Goal: Information Seeking & Learning: Find specific fact

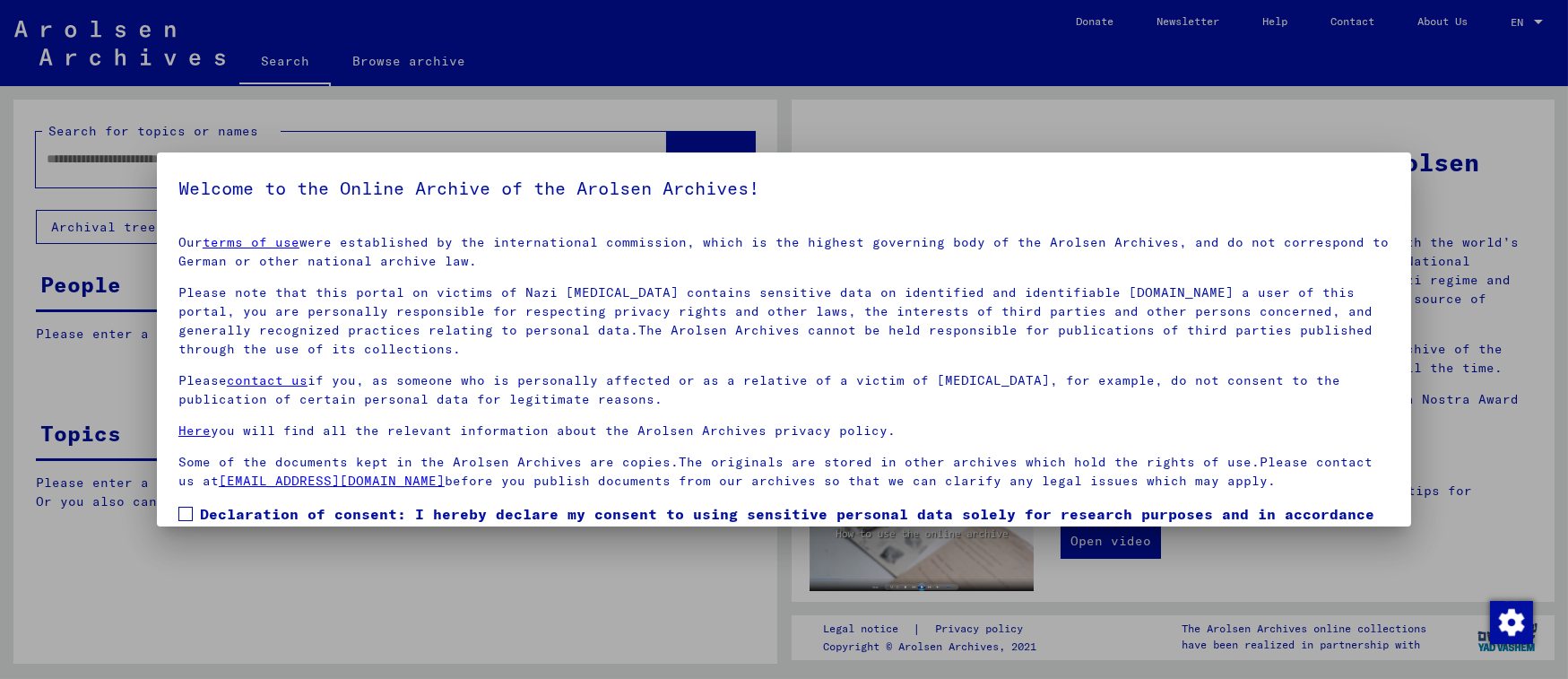
click at [184, 510] on span at bounding box center [185, 513] width 14 height 14
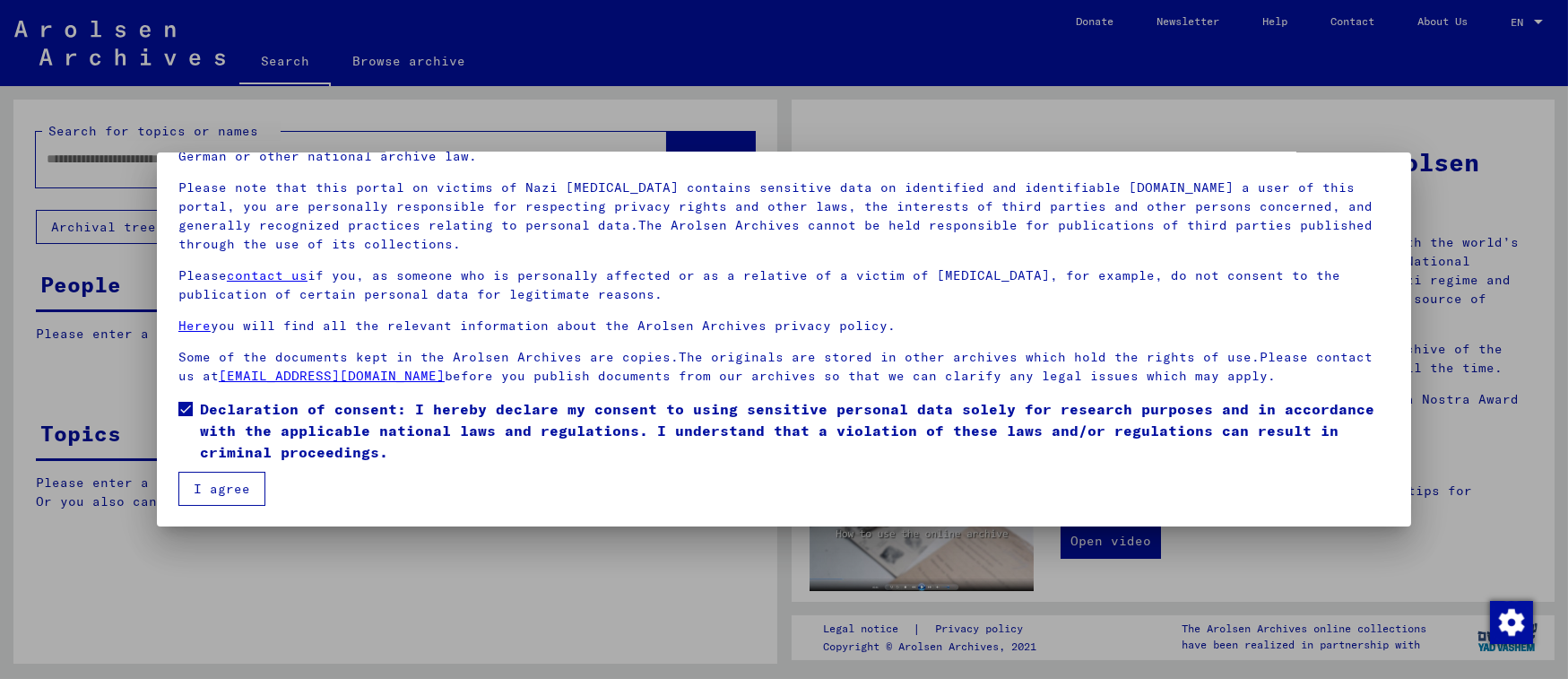
scroll to position [105, 0]
click at [245, 490] on button "I agree" at bounding box center [221, 488] width 87 height 34
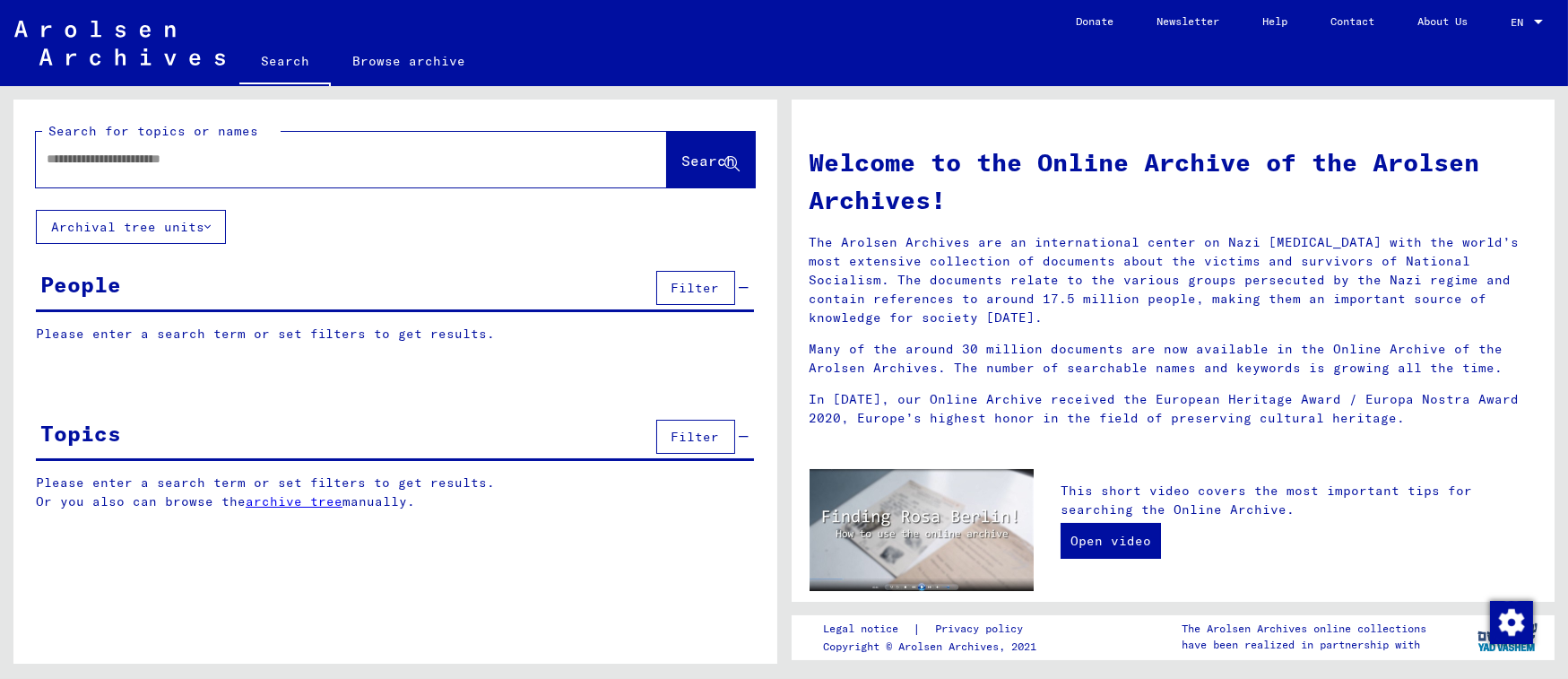
click at [148, 173] on div at bounding box center [324, 159] width 578 height 40
click at [138, 169] on div at bounding box center [324, 159] width 578 height 40
click at [123, 167] on input "text" at bounding box center [330, 159] width 567 height 19
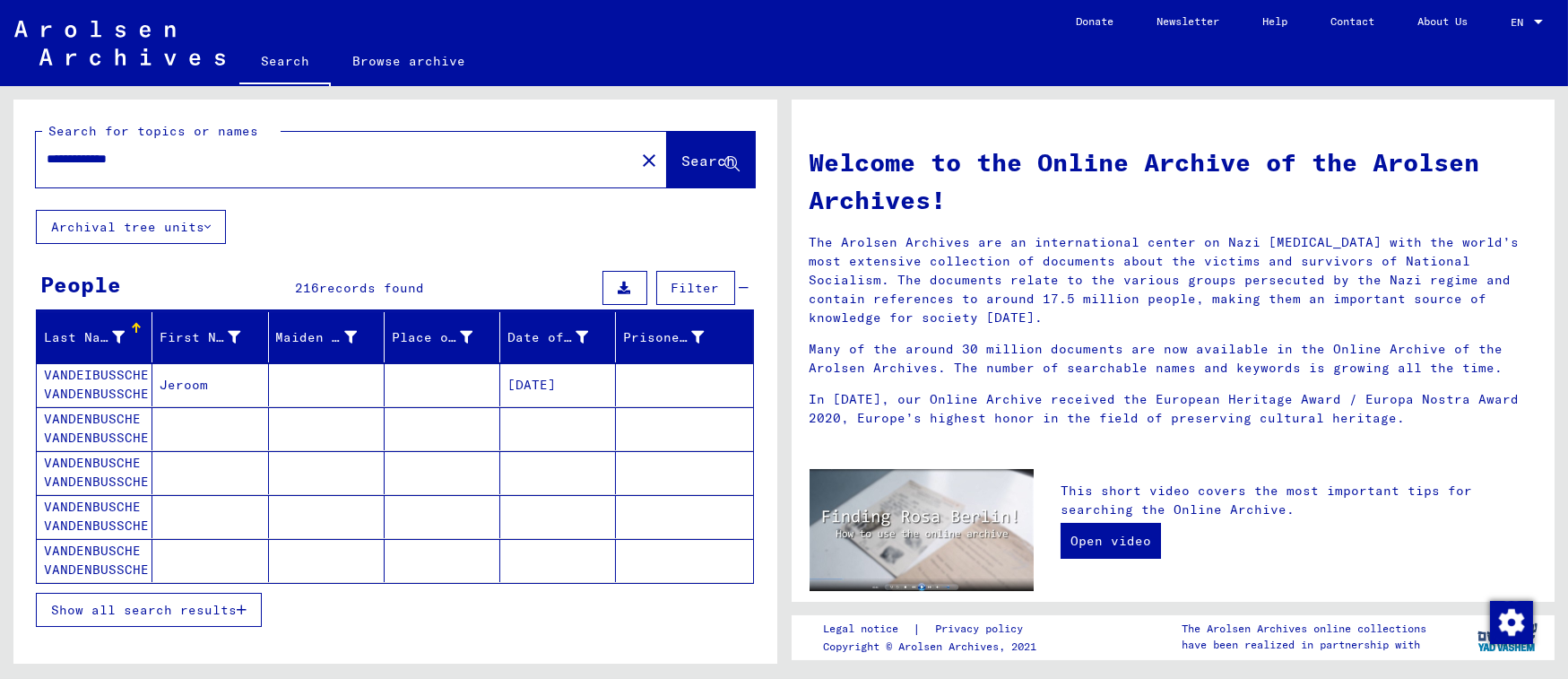
click at [219, 161] on input "**********" at bounding box center [330, 159] width 567 height 19
type input "**********"
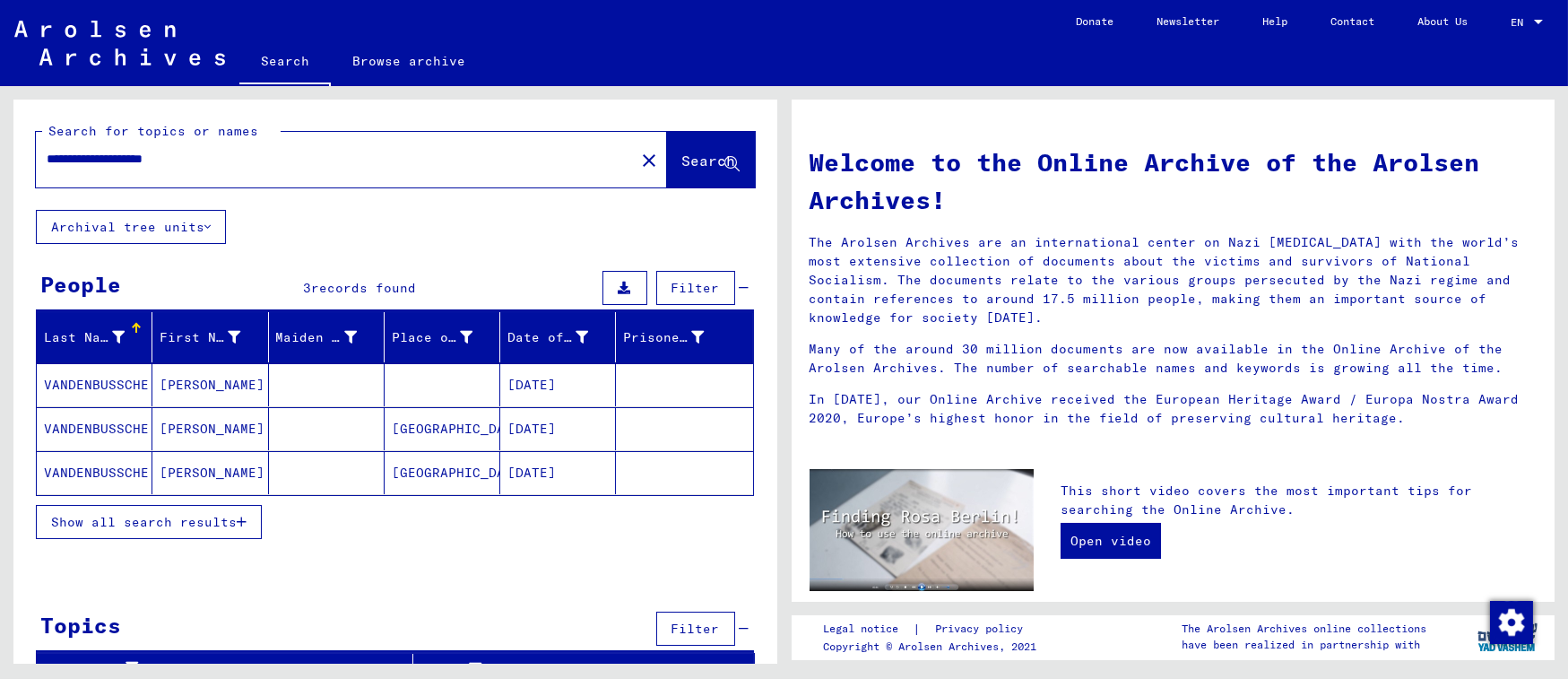
click at [200, 513] on span "Show all search results" at bounding box center [144, 521] width 186 height 16
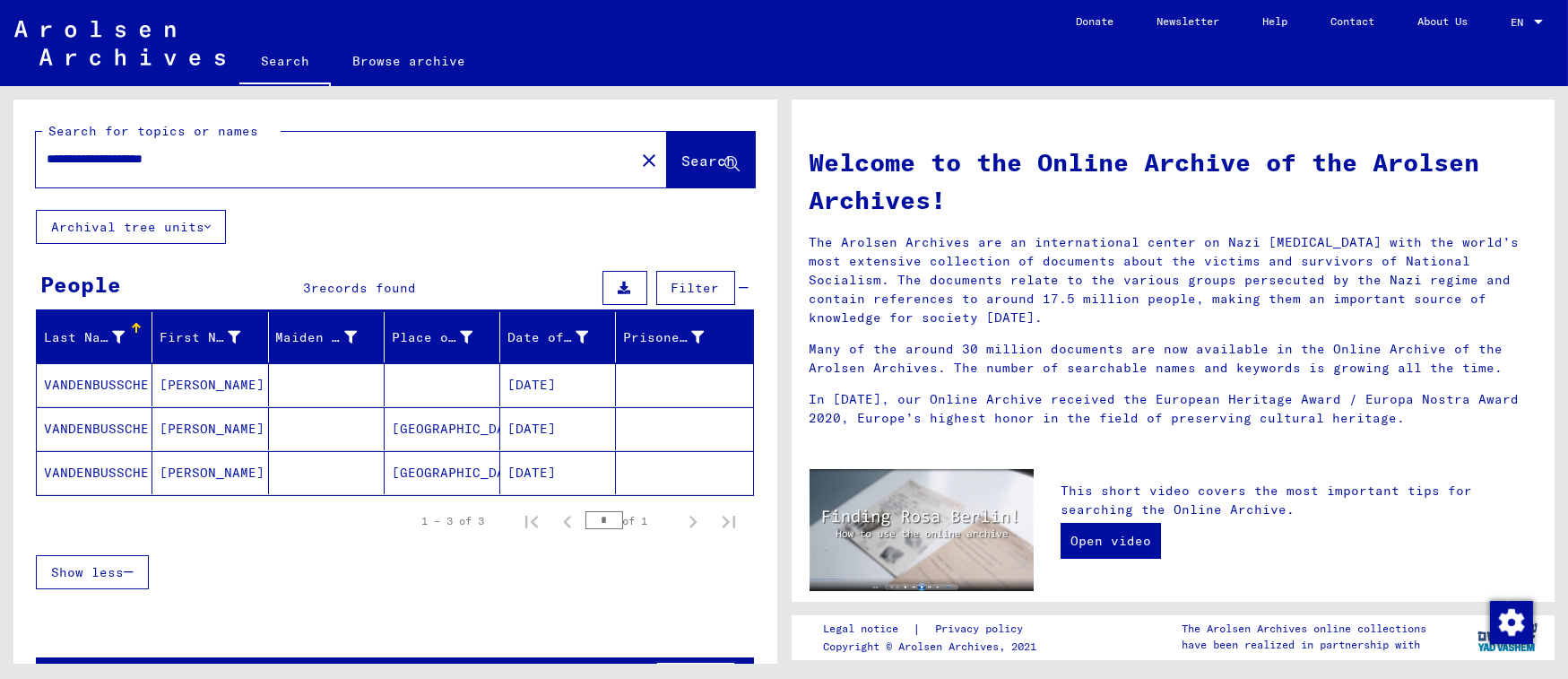
click at [468, 480] on mat-cell "[GEOGRAPHIC_DATA]" at bounding box center [443, 472] width 116 height 43
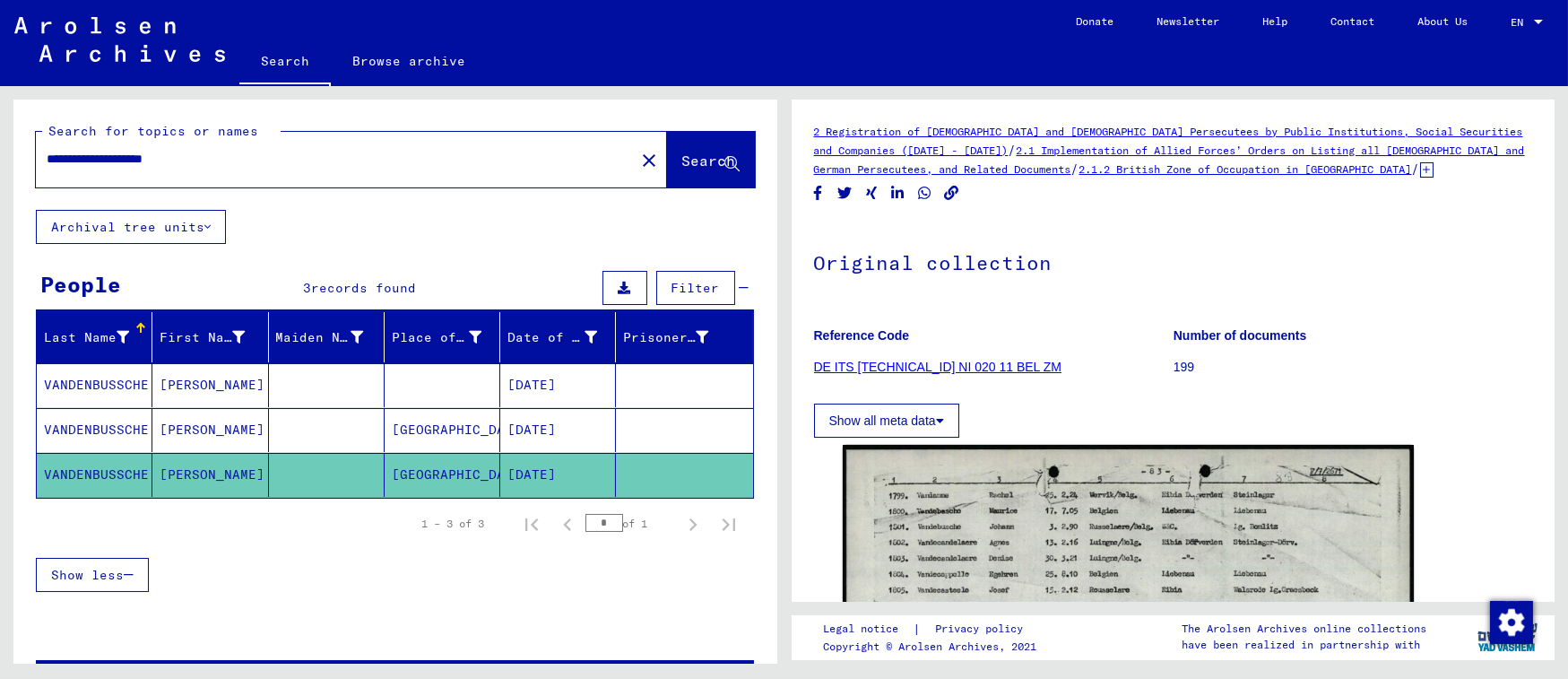
scroll to position [58, 0]
